Goal: Information Seeking & Learning: Check status

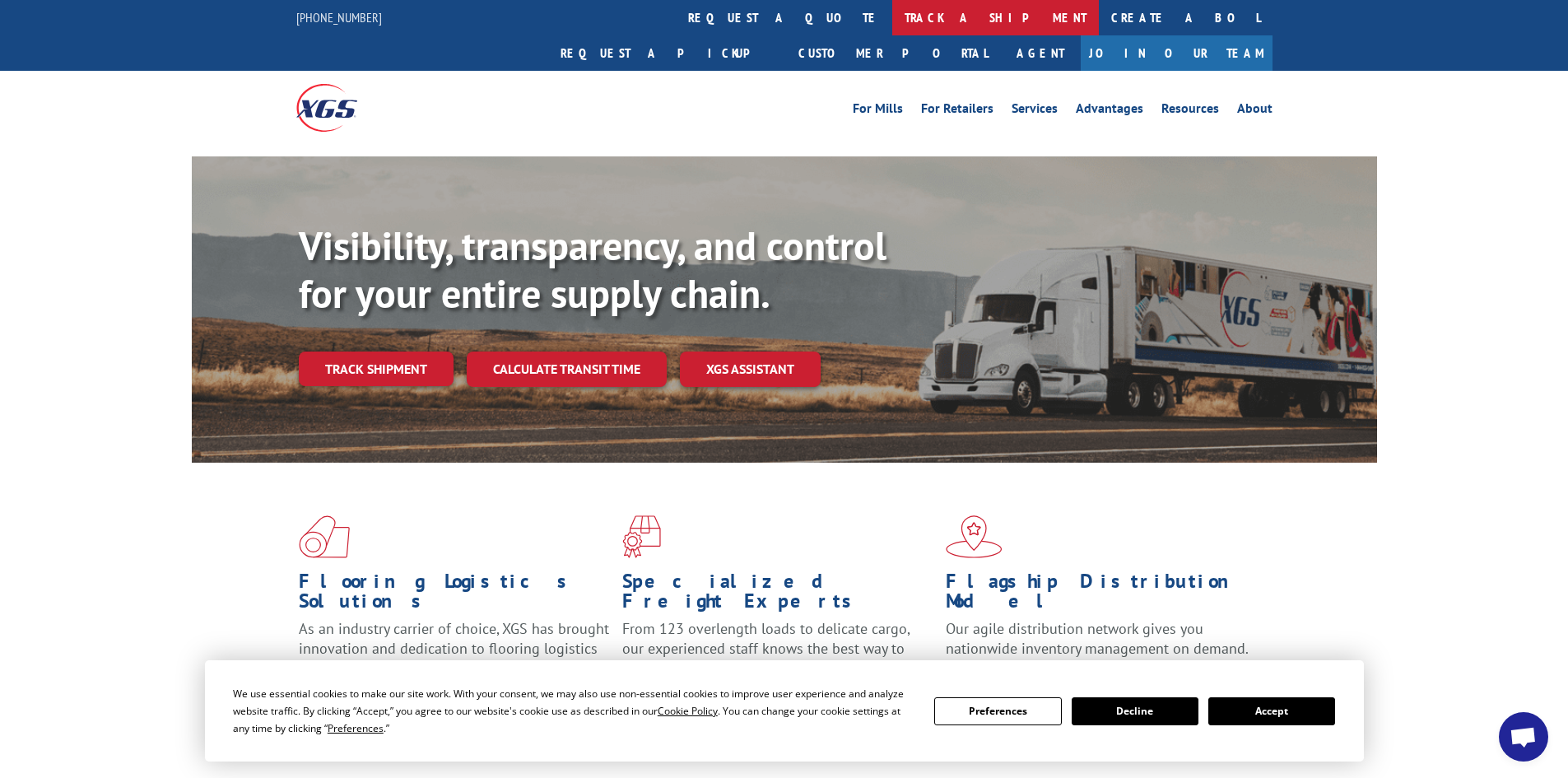
click at [893, 15] on link "track a shipment" at bounding box center [996, 17] width 206 height 36
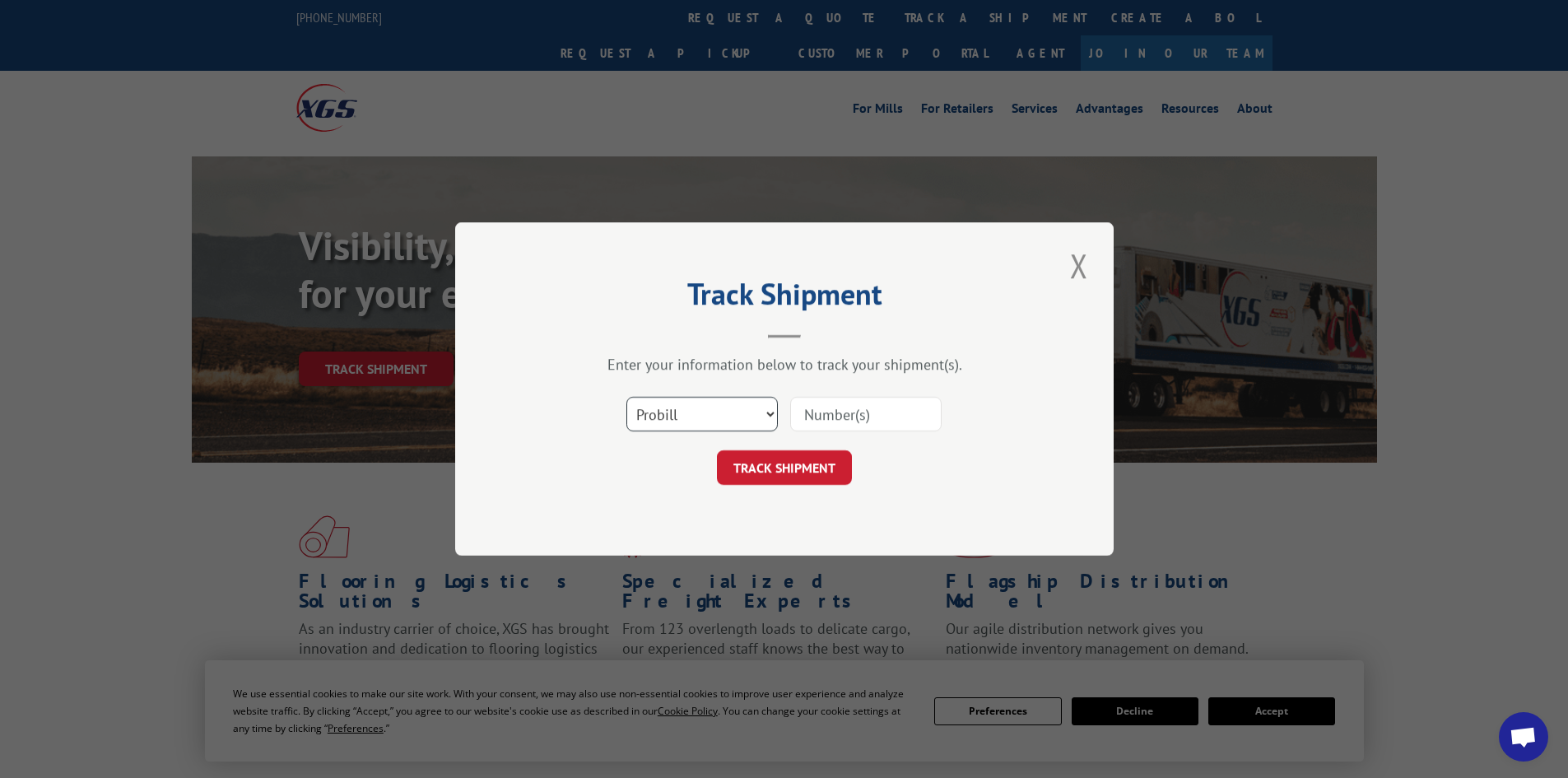
click at [721, 419] on select "Select category... Probill BOL PO" at bounding box center [702, 415] width 152 height 35
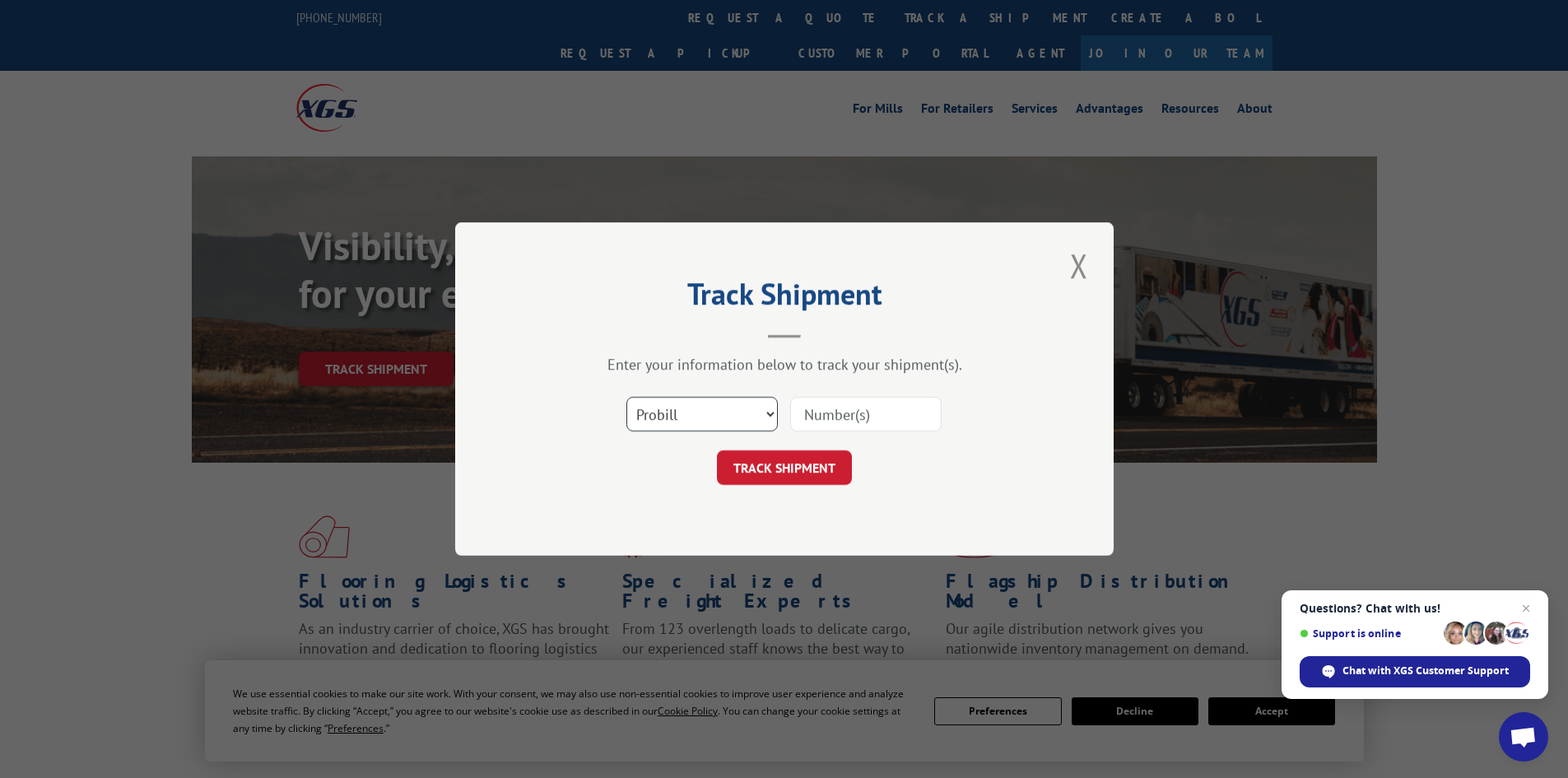
select select "bol"
click at [626, 397] on select "Select category... Probill BOL PO" at bounding box center [702, 415] width 152 height 35
click at [870, 415] on input at bounding box center [866, 415] width 152 height 35
type input "5946105"
click at [797, 463] on button "TRACK SHIPMENT" at bounding box center [785, 468] width 135 height 35
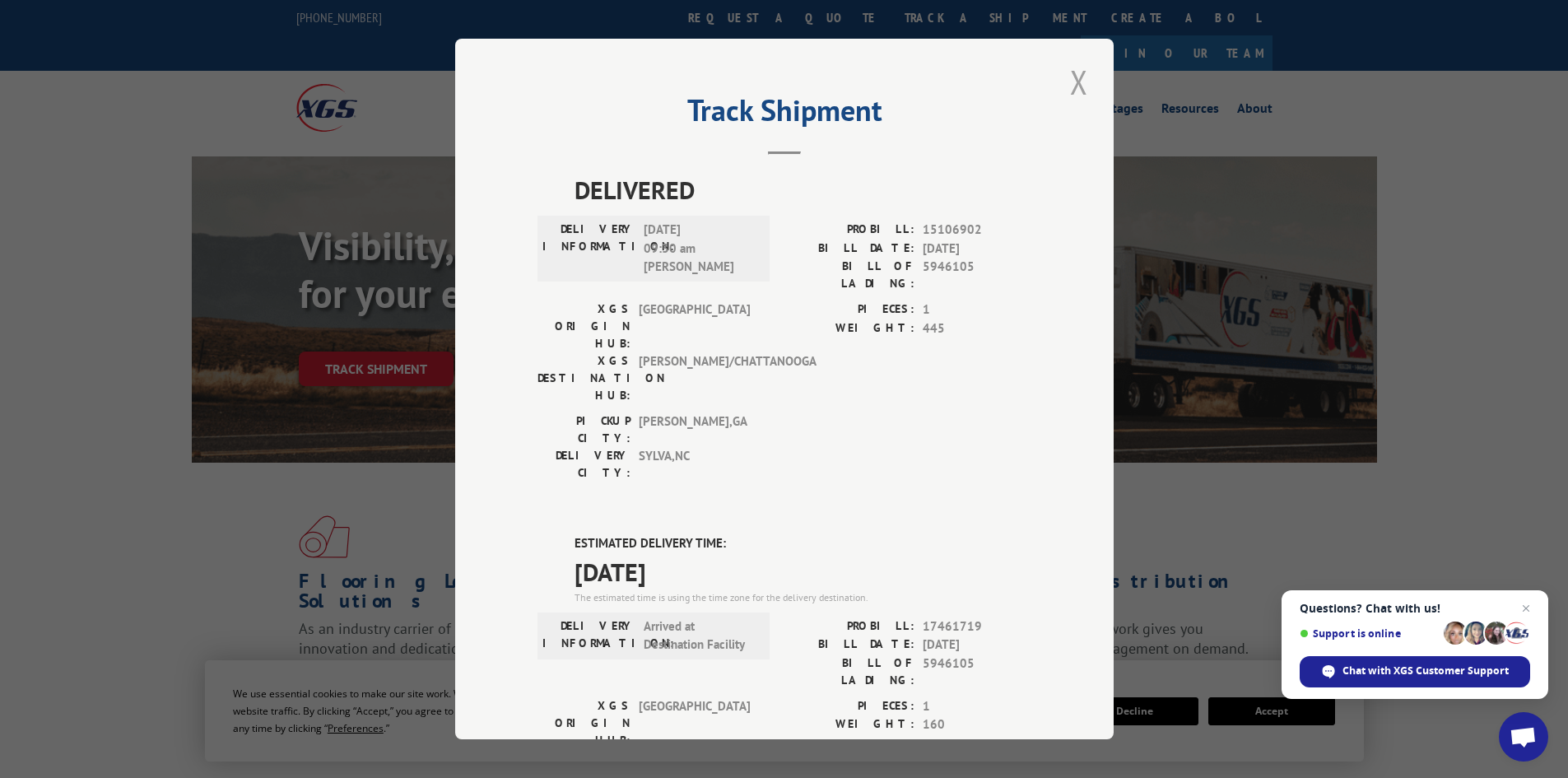
click at [1071, 79] on button "Close modal" at bounding box center [1079, 82] width 28 height 46
